Goal: Transaction & Acquisition: Purchase product/service

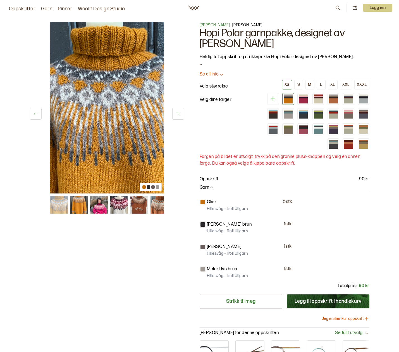
click at [99, 207] on img at bounding box center [99, 205] width 18 height 18
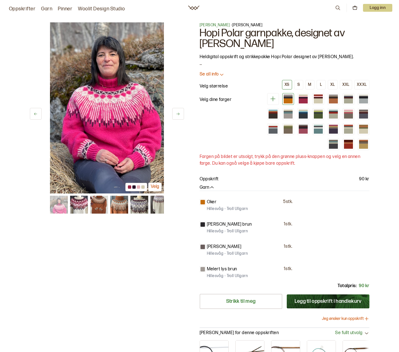
click at [99, 207] on img at bounding box center [99, 205] width 18 height 18
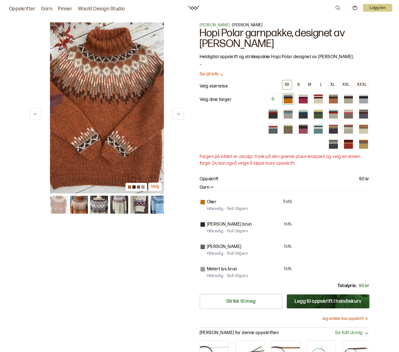
click at [99, 207] on img at bounding box center [99, 205] width 18 height 18
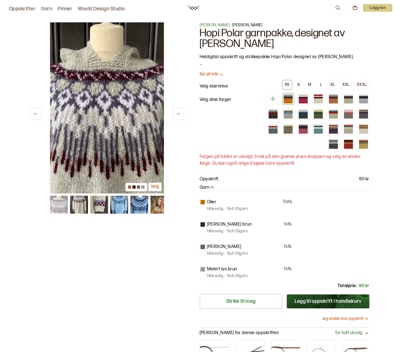
click at [99, 207] on img at bounding box center [99, 205] width 18 height 18
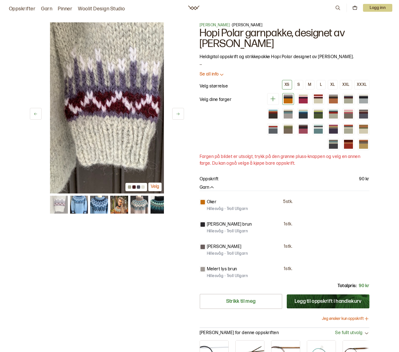
click at [101, 207] on img at bounding box center [99, 205] width 18 height 18
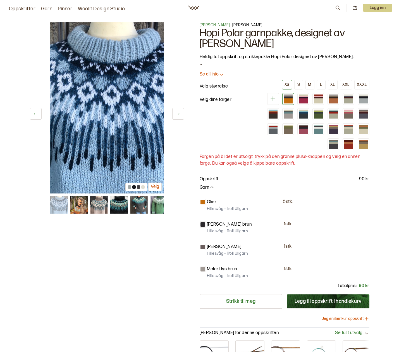
click at [102, 207] on img at bounding box center [99, 205] width 18 height 18
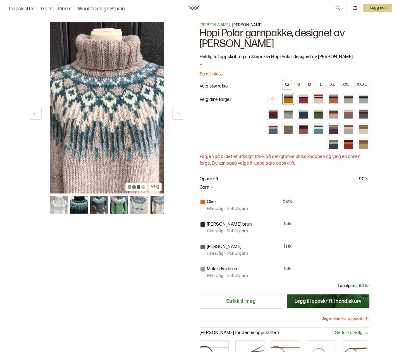
click at [115, 208] on img at bounding box center [119, 205] width 18 height 18
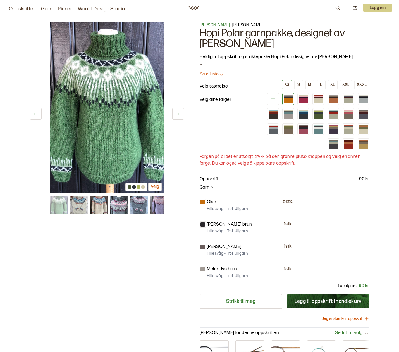
click at [115, 208] on img at bounding box center [119, 205] width 18 height 18
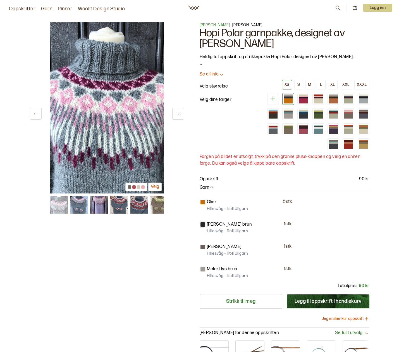
click at [115, 208] on img at bounding box center [119, 205] width 18 height 18
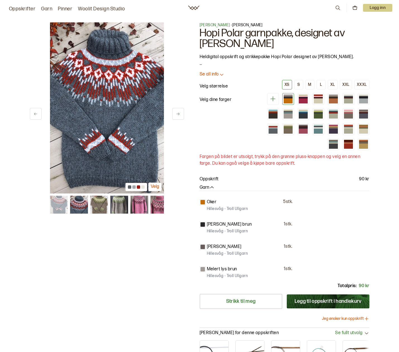
click at [115, 208] on img at bounding box center [119, 205] width 18 height 18
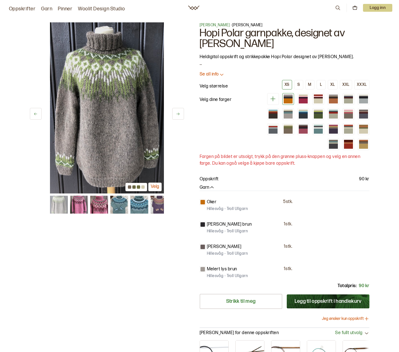
click at [118, 208] on img at bounding box center [119, 205] width 18 height 18
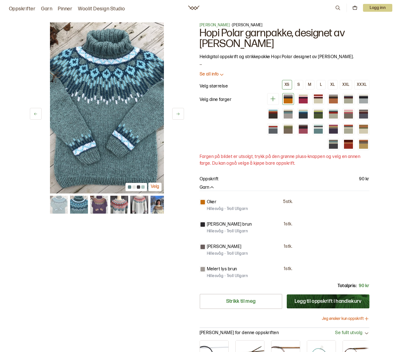
click at [118, 208] on img at bounding box center [119, 205] width 18 height 18
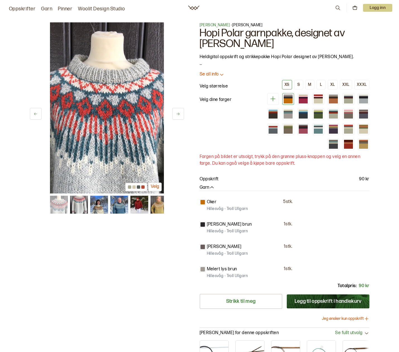
click at [118, 208] on img at bounding box center [119, 205] width 18 height 18
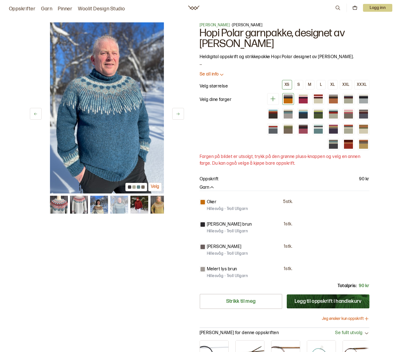
click at [126, 208] on img at bounding box center [119, 205] width 18 height 18
click at [136, 208] on img at bounding box center [139, 205] width 18 height 18
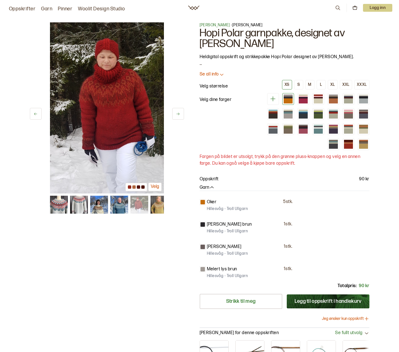
click at [145, 208] on img at bounding box center [139, 205] width 18 height 18
click at [152, 208] on img at bounding box center [159, 205] width 18 height 18
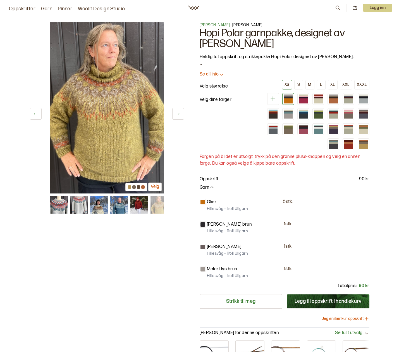
click at [159, 208] on img at bounding box center [159, 205] width 18 height 18
click at [135, 205] on img at bounding box center [139, 205] width 18 height 18
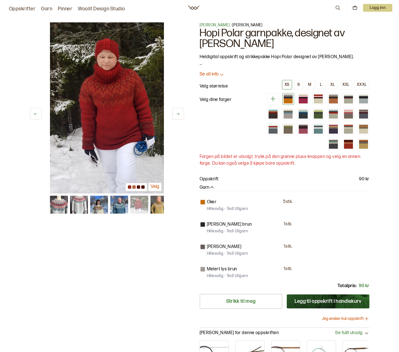
click at [124, 205] on img at bounding box center [119, 205] width 18 height 18
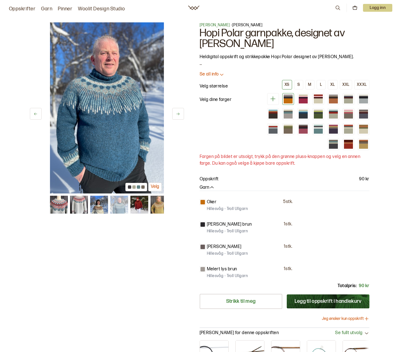
click at [108, 207] on div at bounding box center [107, 205] width 114 height 18
click at [105, 159] on img at bounding box center [107, 107] width 114 height 171
click at [155, 187] on button "Velg" at bounding box center [154, 187] width 13 height 9
